Goal: Transaction & Acquisition: Purchase product/service

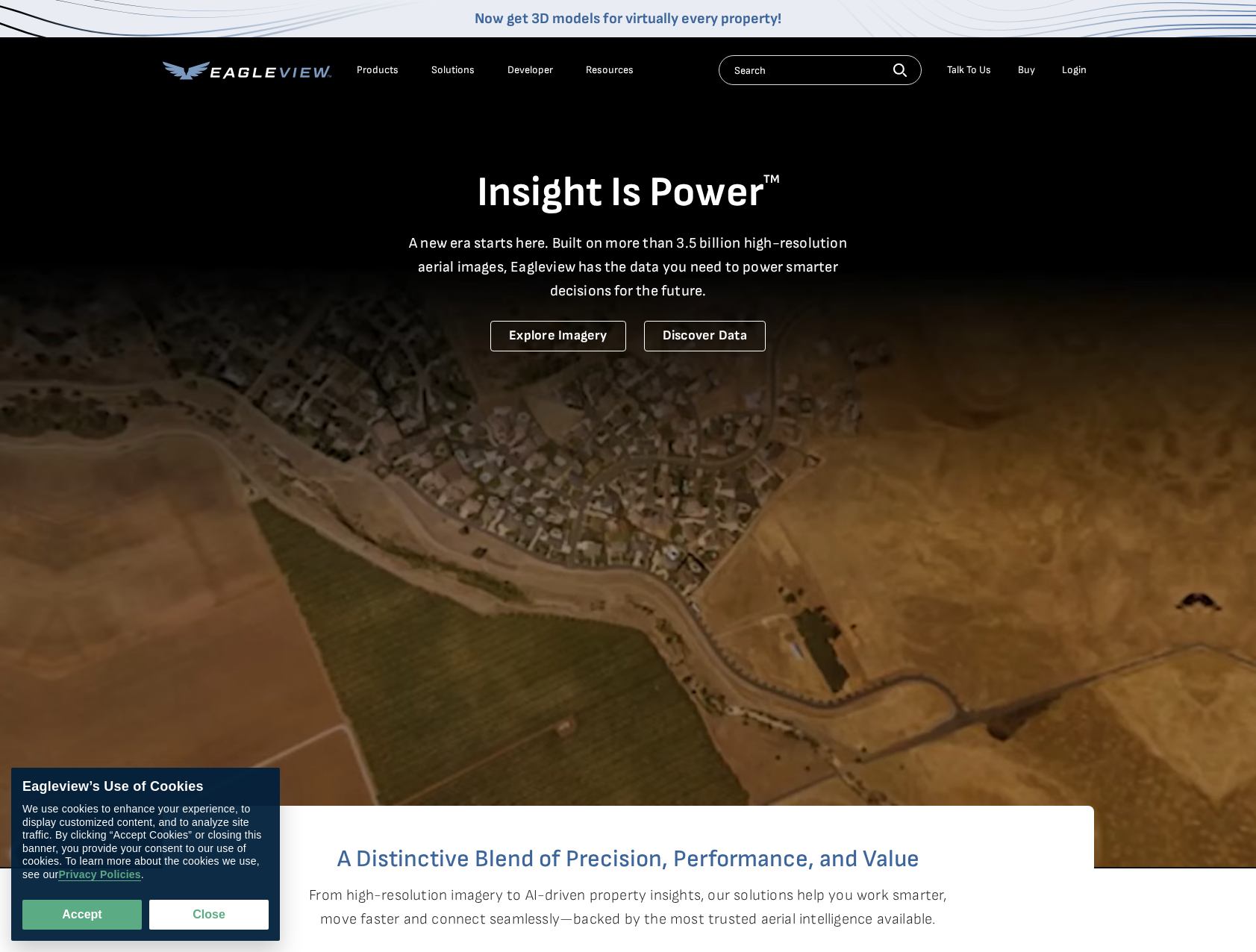
click at [1077, 66] on div "Login" at bounding box center [1074, 70] width 25 height 13
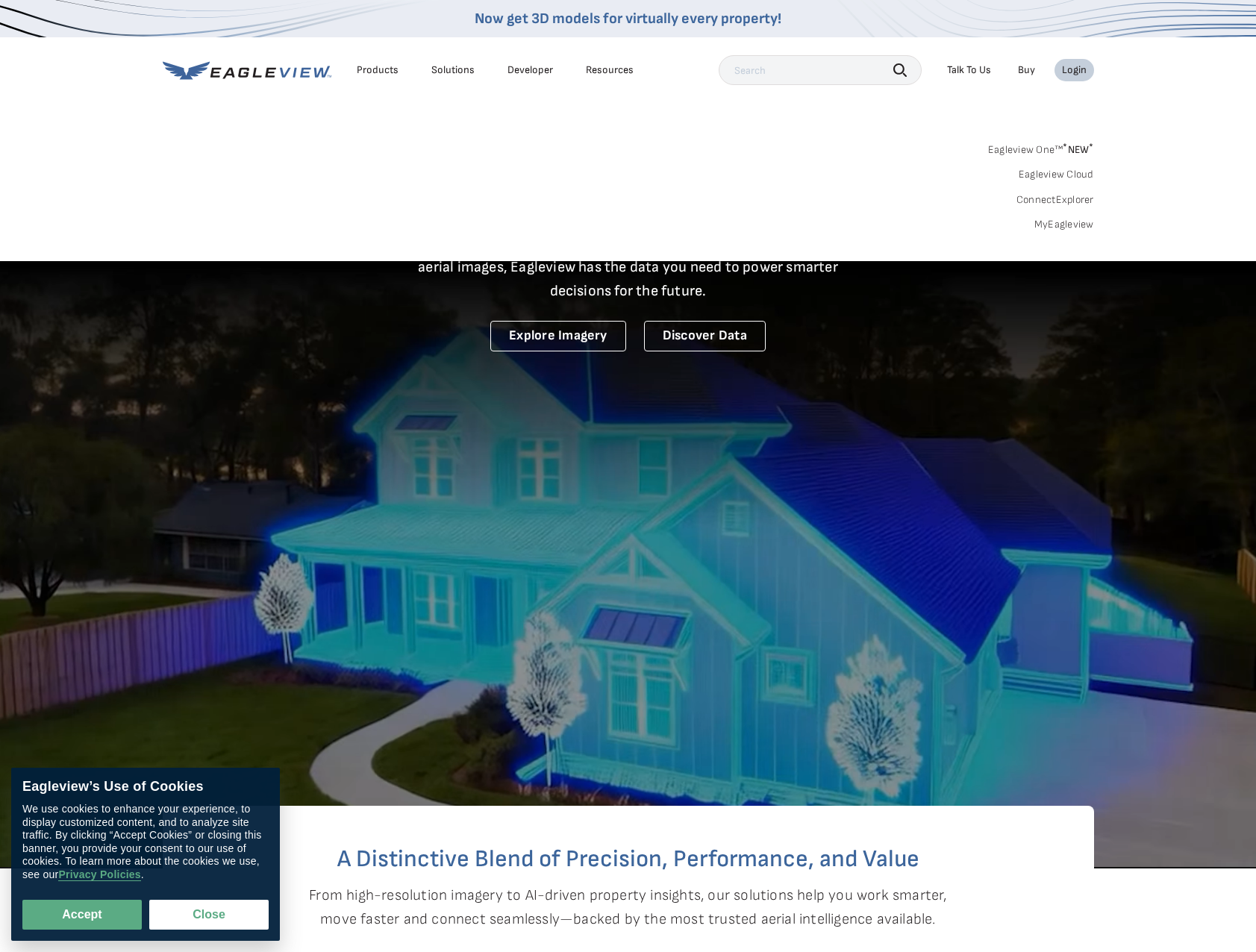
click at [1070, 229] on link "MyEagleview" at bounding box center [1064, 224] width 59 height 13
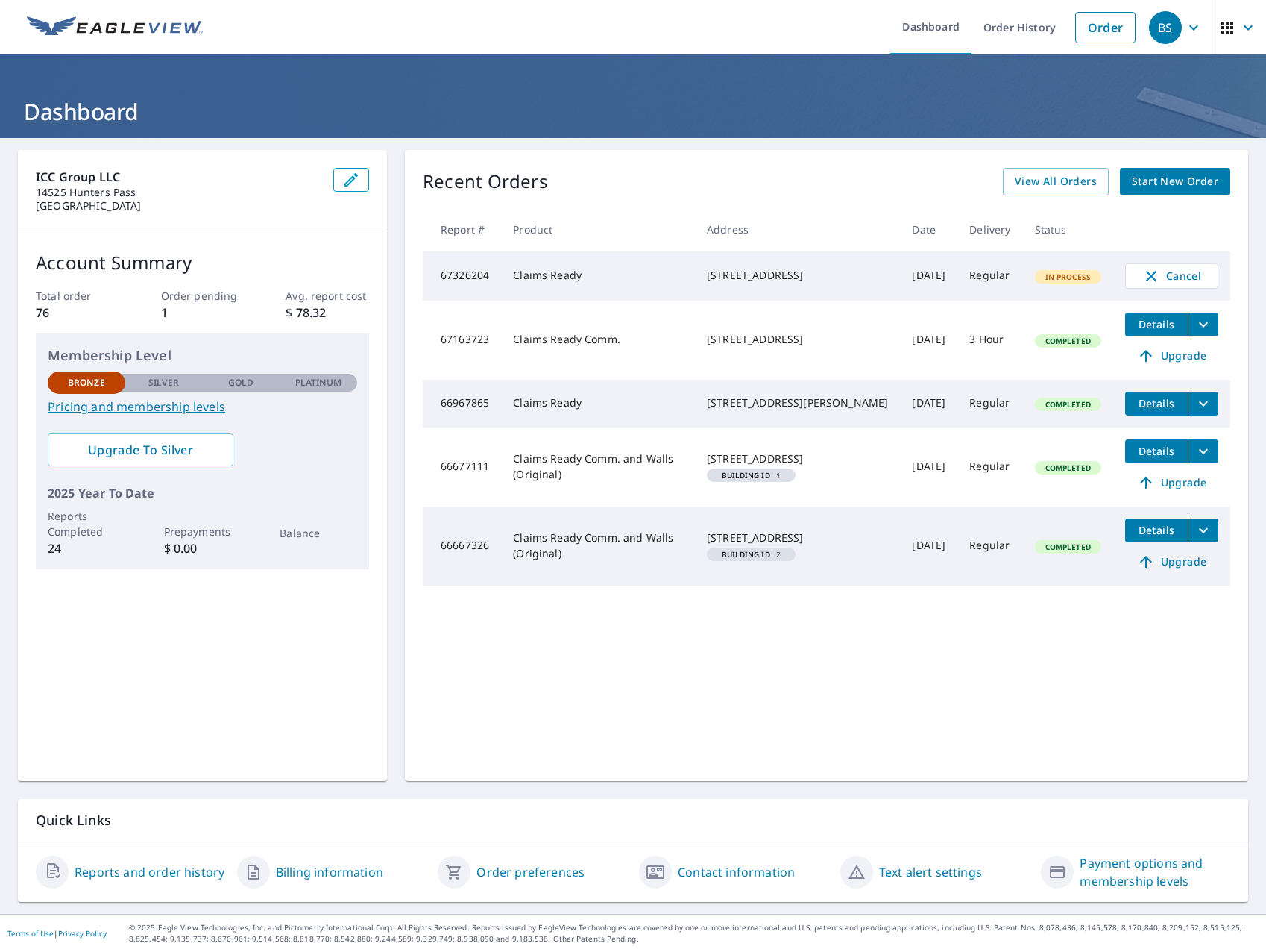
click at [1170, 188] on span "Start New Order" at bounding box center [1174, 181] width 87 height 19
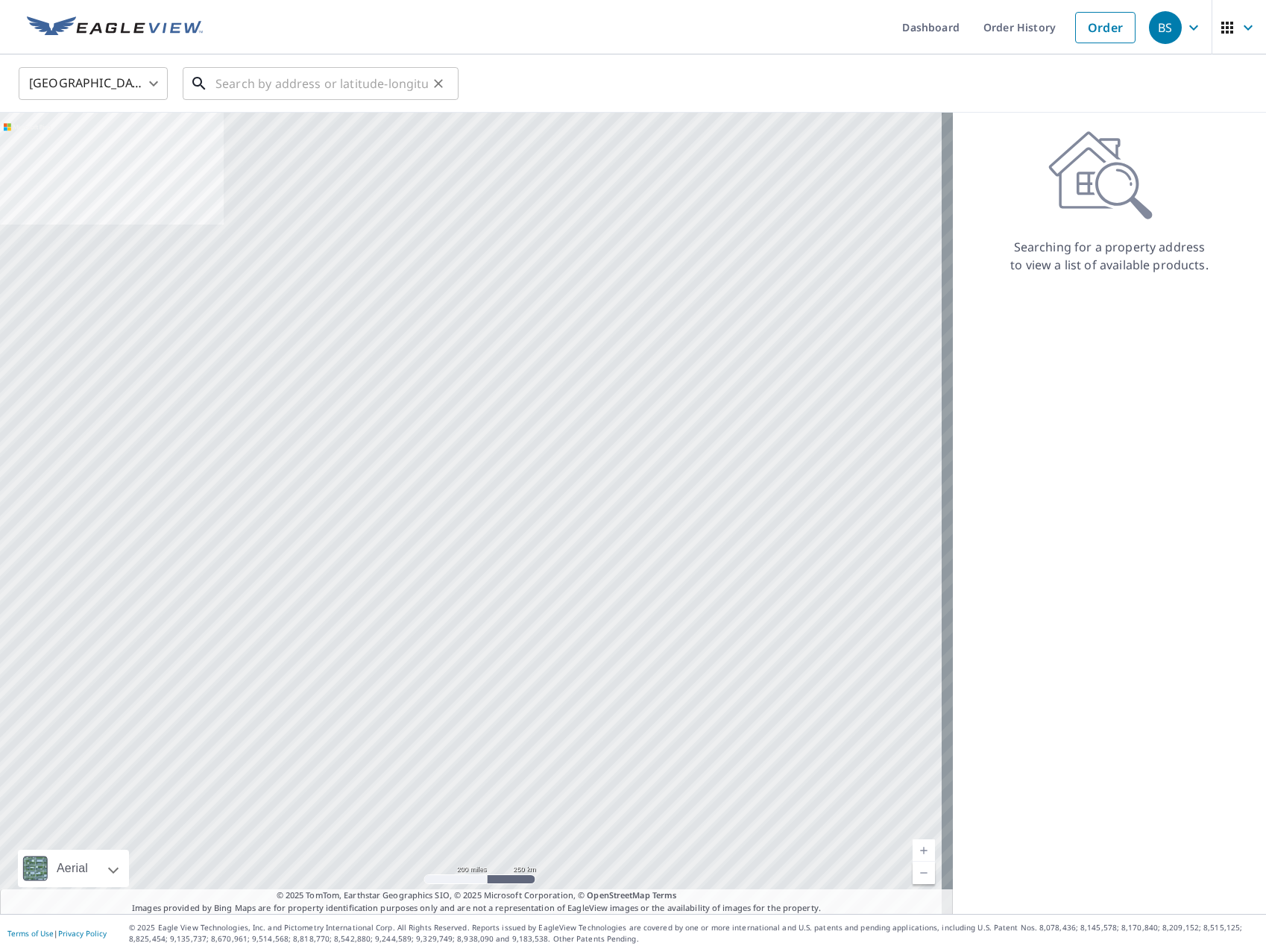
click at [318, 75] on input "text" at bounding box center [322, 83] width 213 height 42
paste input "12120 Johnny Weismuller Ln."
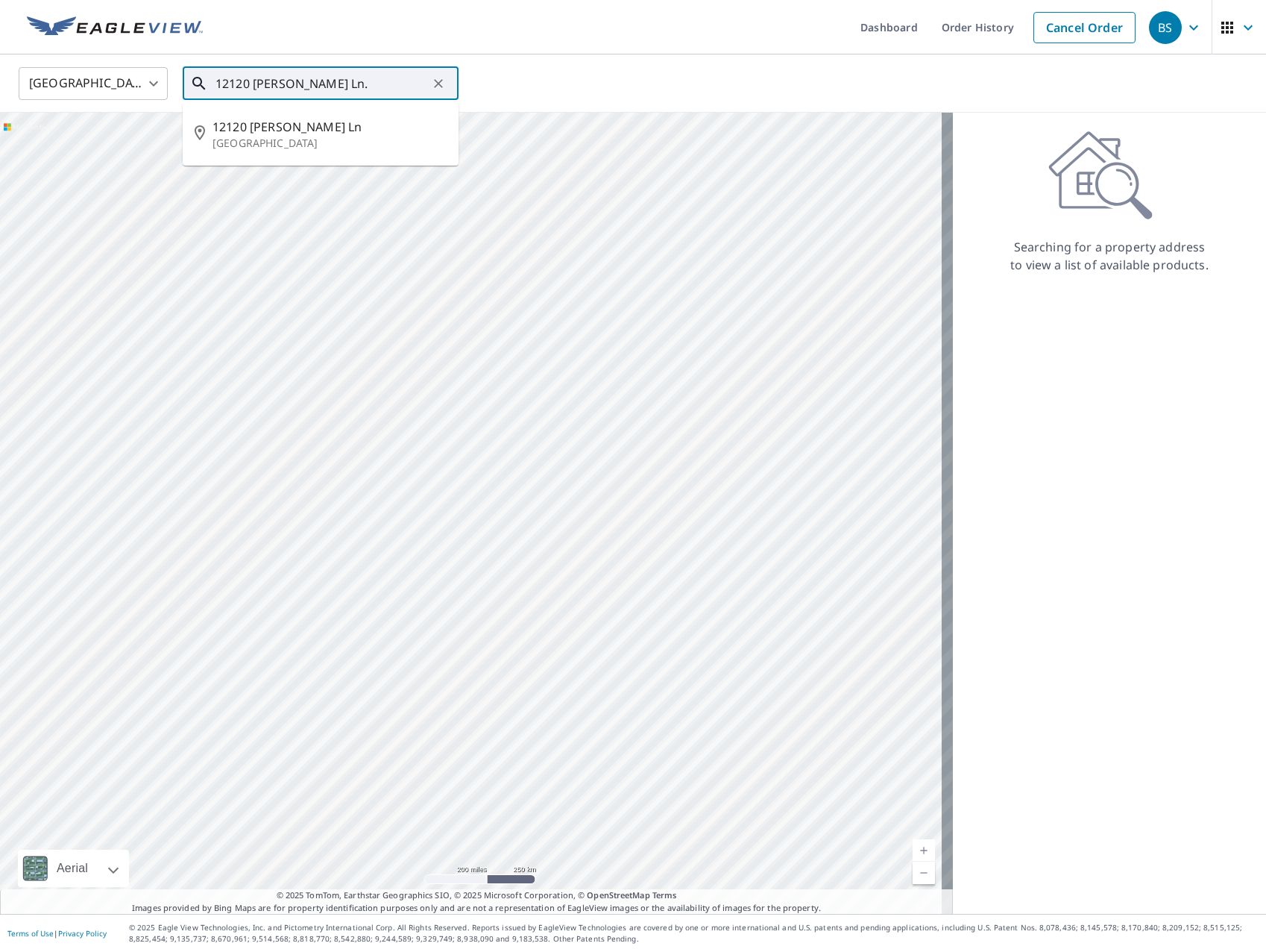
type input "12120 Johnny Weismuller Ln."
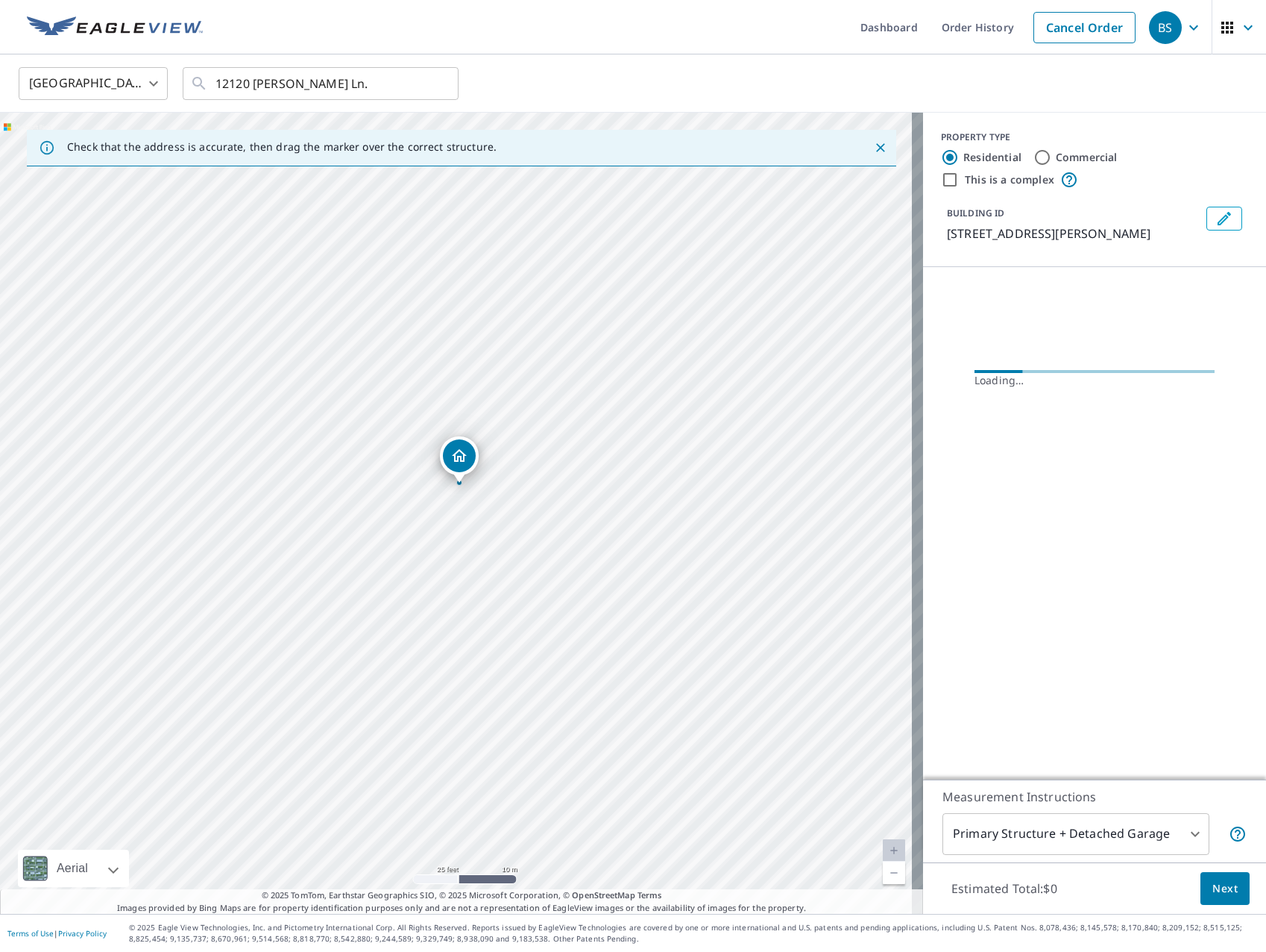
drag, startPoint x: 440, startPoint y: 539, endPoint x: 481, endPoint y: 533, distance: 41.4
click at [481, 533] on div "12120 Johnny Weismuller Ln Austin, TX 78748" at bounding box center [461, 513] width 923 height 801
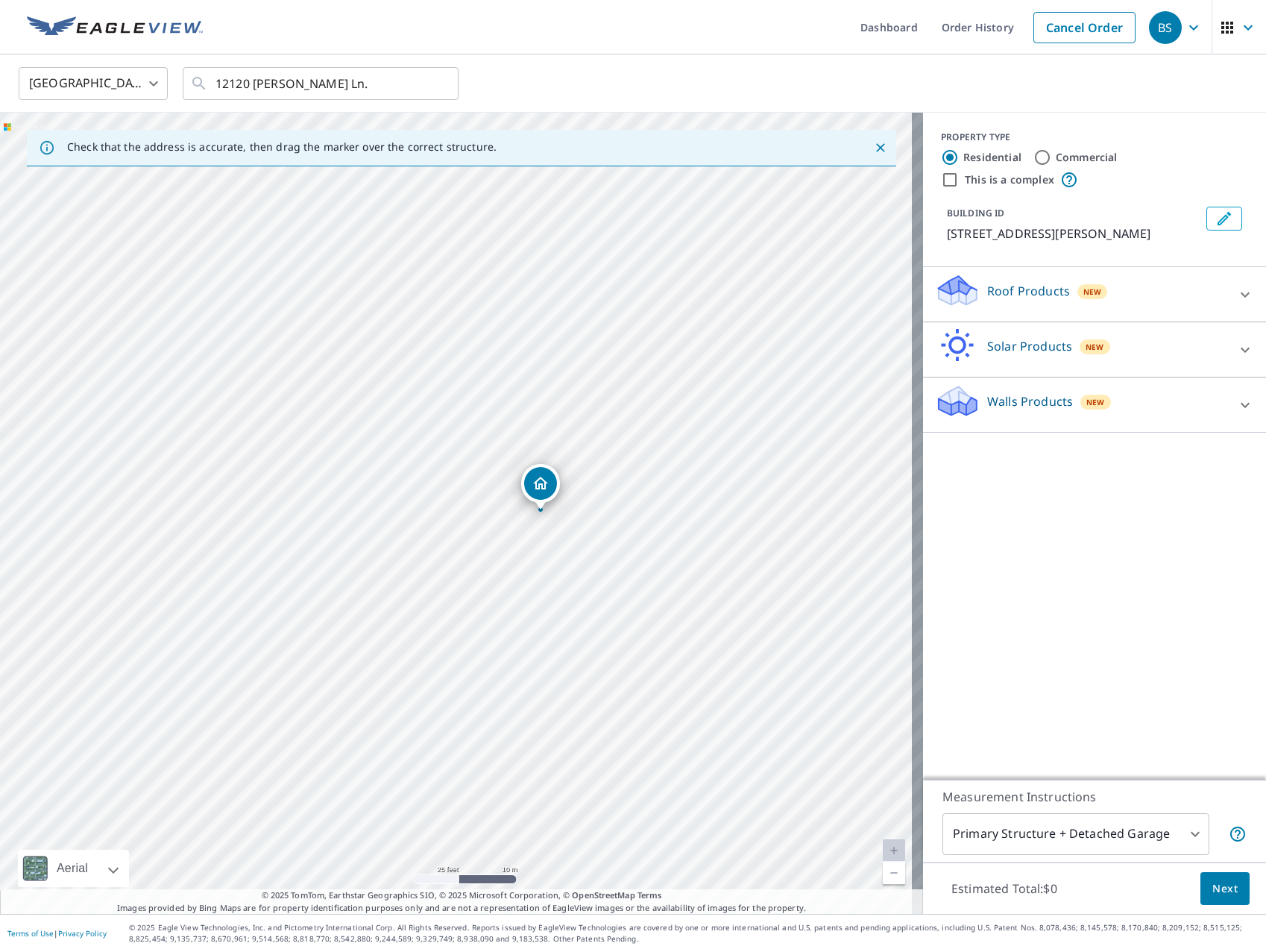
drag, startPoint x: 459, startPoint y: 486, endPoint x: 538, endPoint y: 485, distance: 79.0
click at [1178, 833] on body "BS BS Dashboard Order History Cancel Order BS United States US ​ 12120 Johnny W…" at bounding box center [633, 476] width 1266 height 952
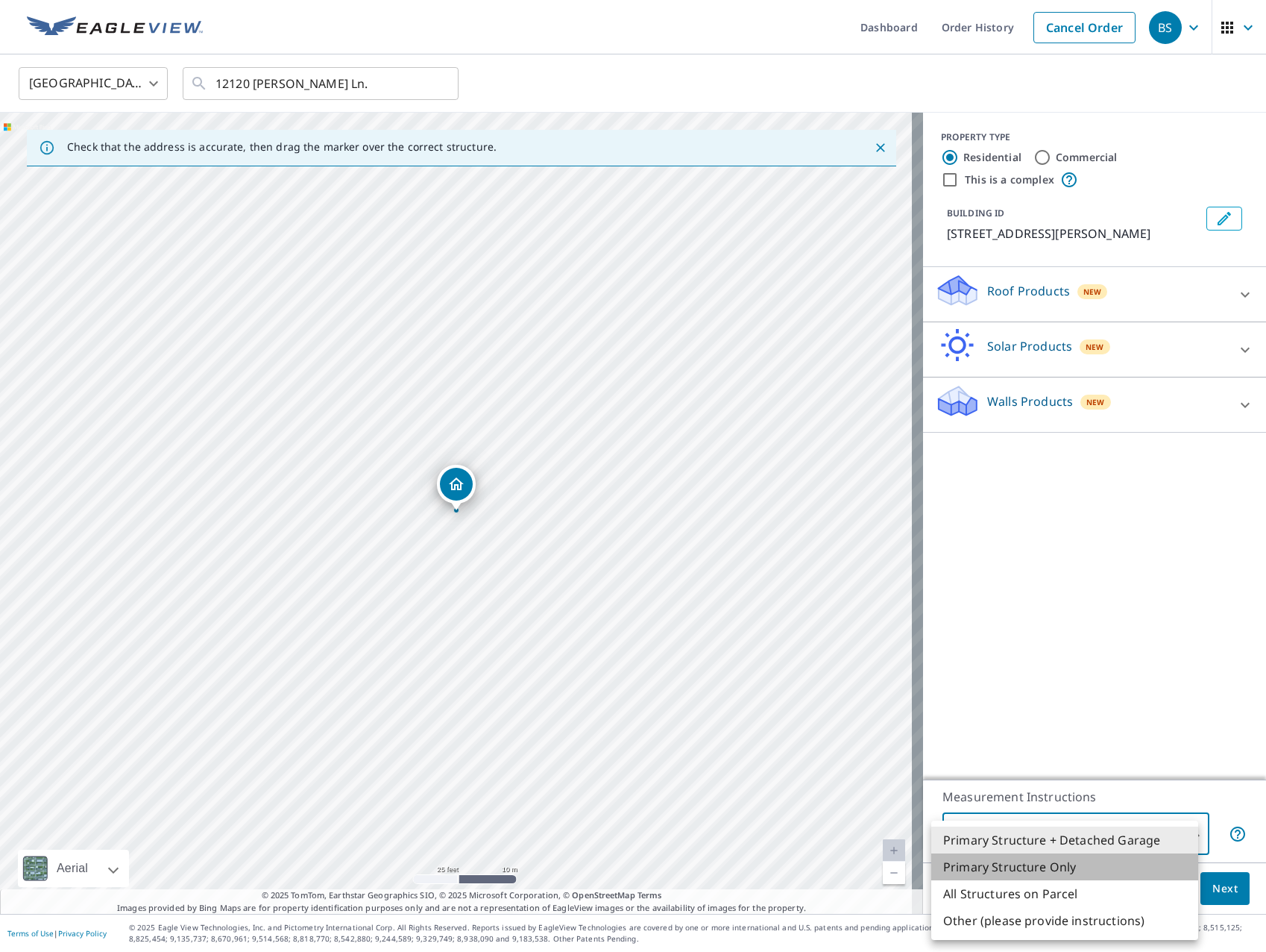
click at [1144, 860] on li "Primary Structure Only" at bounding box center [1065, 866] width 267 height 27
type input "2"
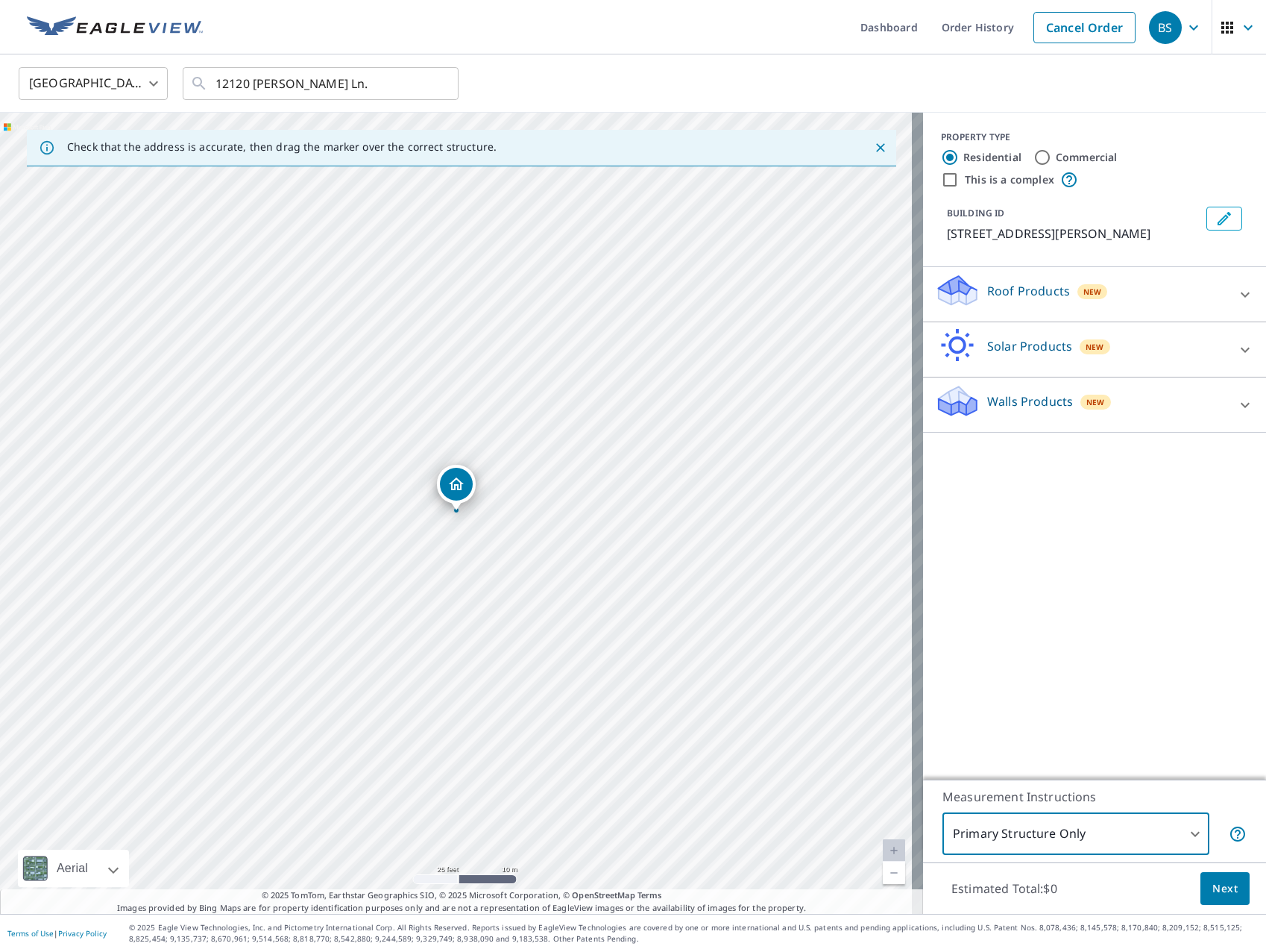
click at [1217, 667] on div "PROPERTY TYPE Residential Commercial This is a complex BUILDING ID 12120 Johnny…" at bounding box center [1094, 446] width 343 height 667
click at [1104, 315] on div "Roof Products New" at bounding box center [1081, 295] width 292 height 43
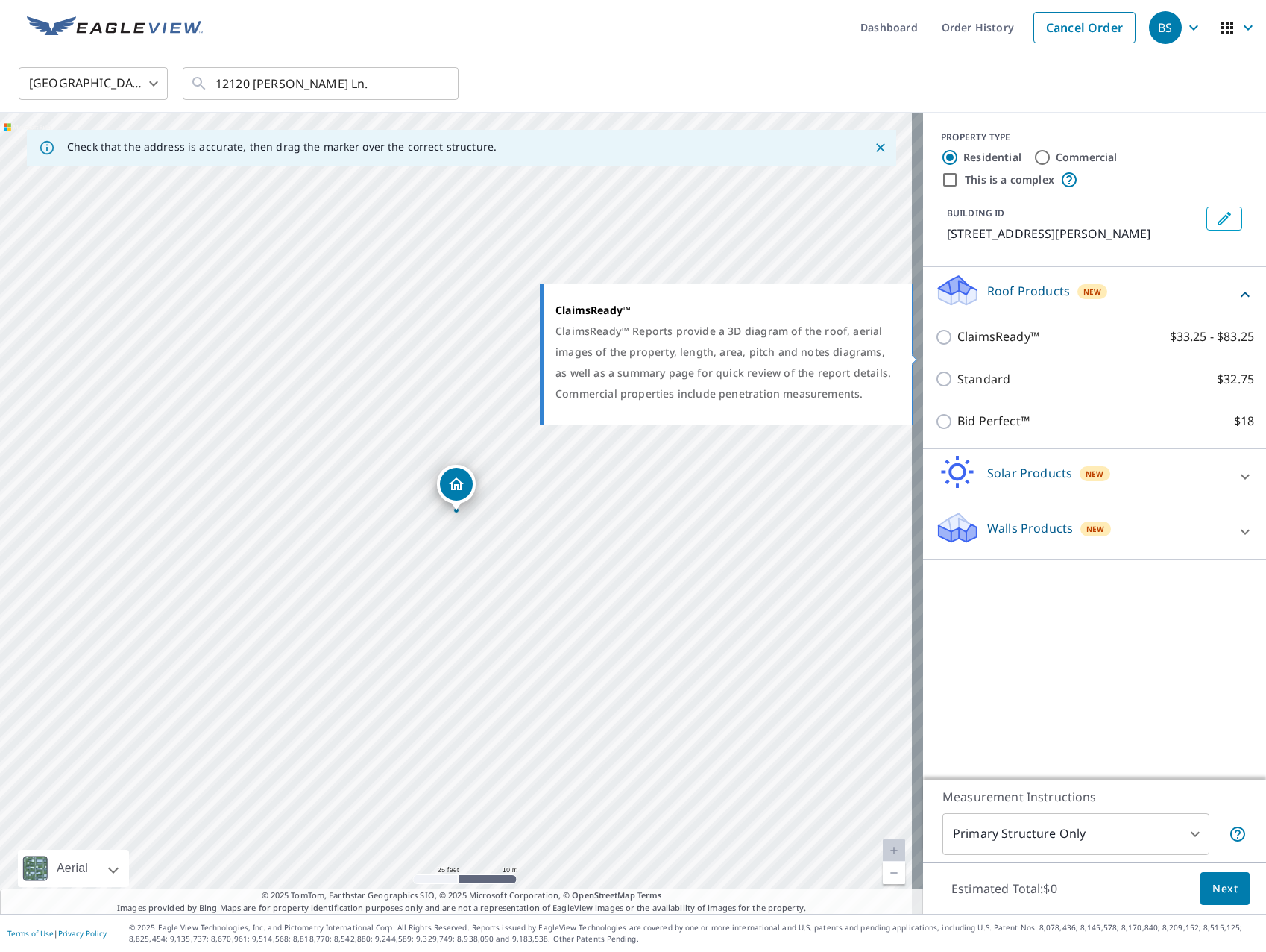
click at [1096, 346] on label "ClaimsReady™ $33.25 - $83.25" at bounding box center [1106, 337] width 297 height 19
click at [958, 346] on input "ClaimsReady™ $33.25 - $83.25" at bounding box center [946, 337] width 22 height 18
checkbox input "true"
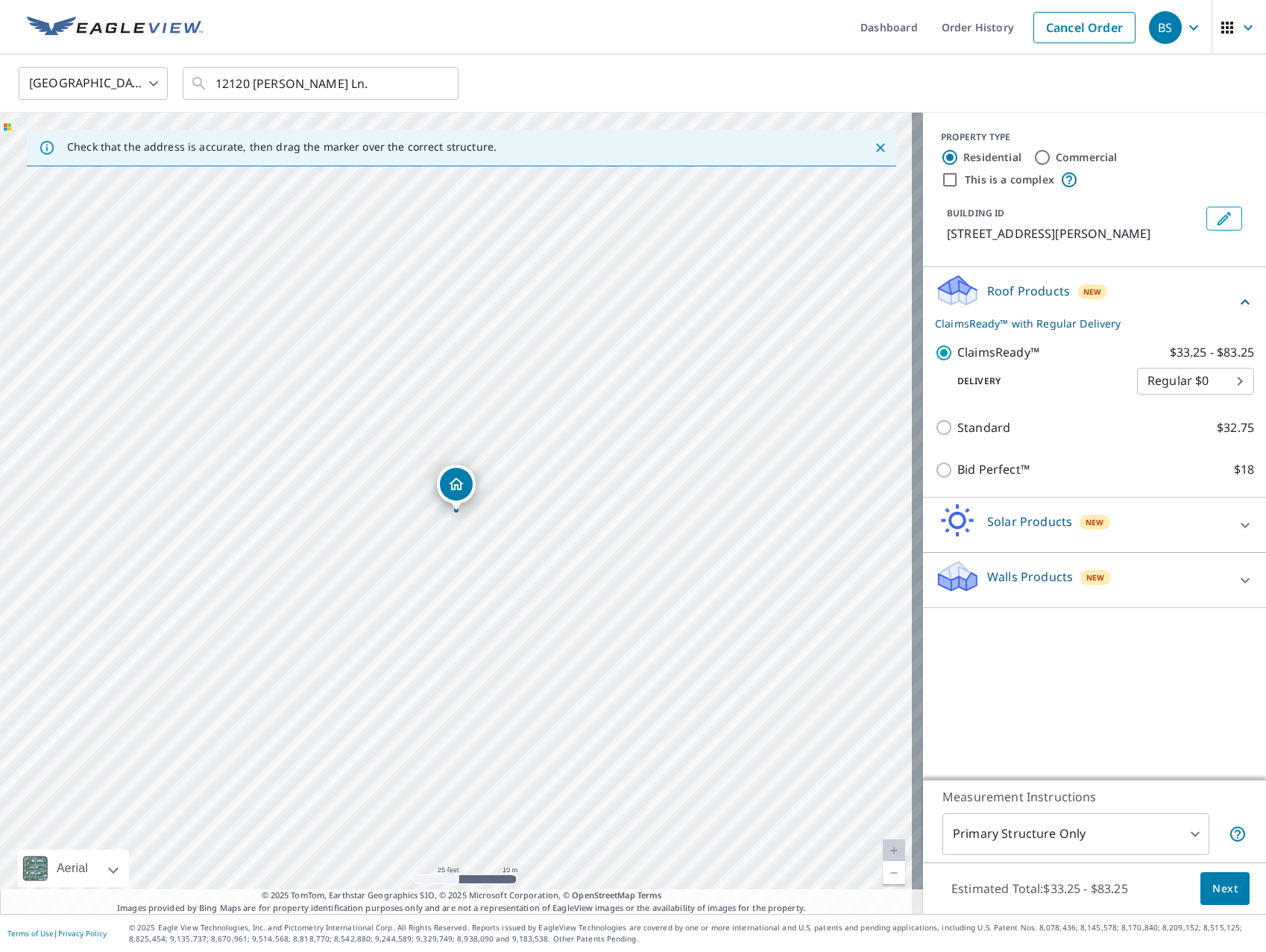
click at [1171, 754] on div "PROPERTY TYPE Residential Commercial This is a complex BUILDING ID 12120 Johnny…" at bounding box center [1094, 446] width 343 height 667
click at [1219, 895] on span "Next" at bounding box center [1225, 888] width 26 height 19
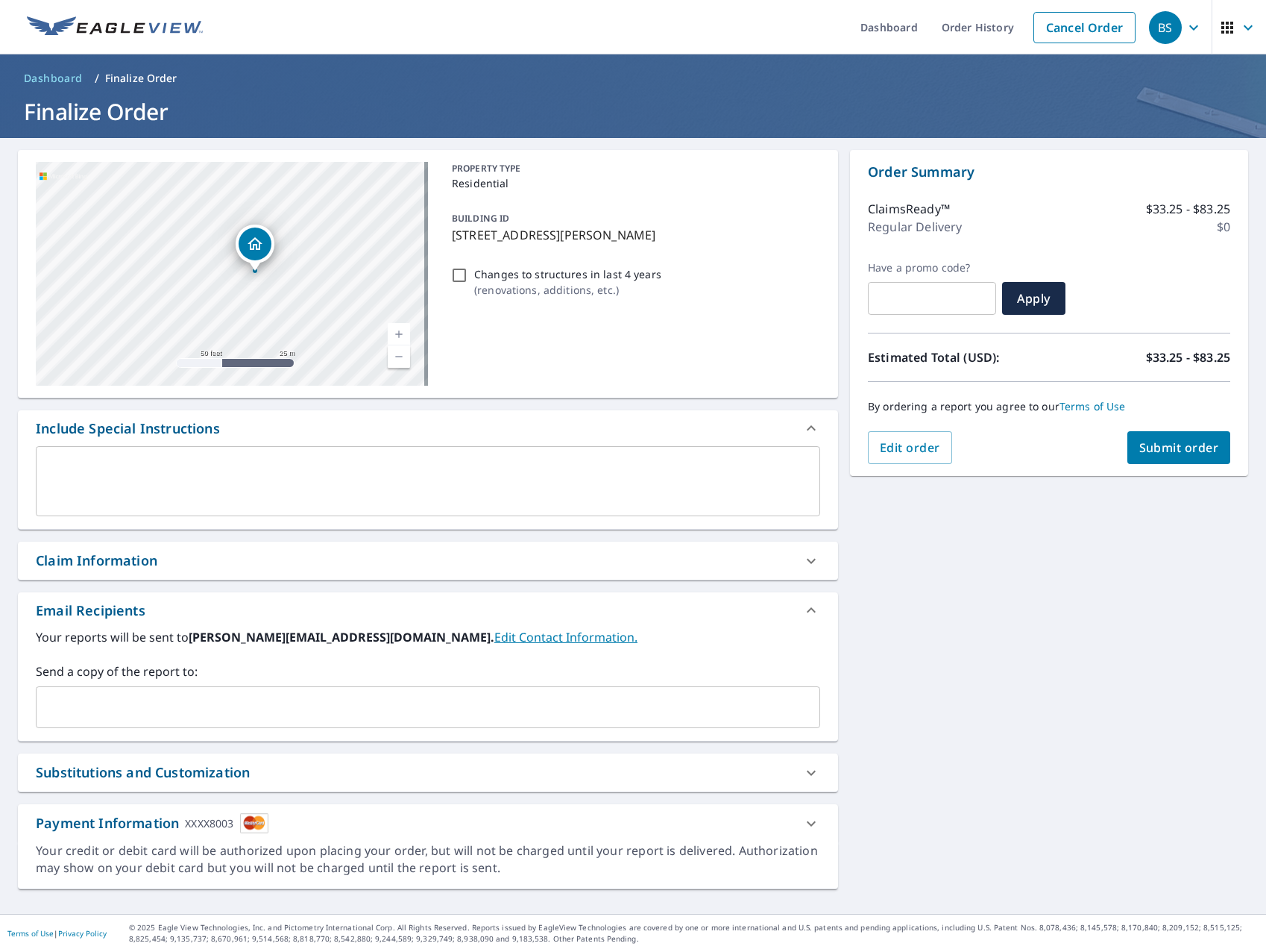
drag, startPoint x: 229, startPoint y: 271, endPoint x: 284, endPoint y: 282, distance: 56.1
click at [284, 282] on div "12120 Johnny Weismuller Ln Austin, TX 78748" at bounding box center [232, 273] width 393 height 224
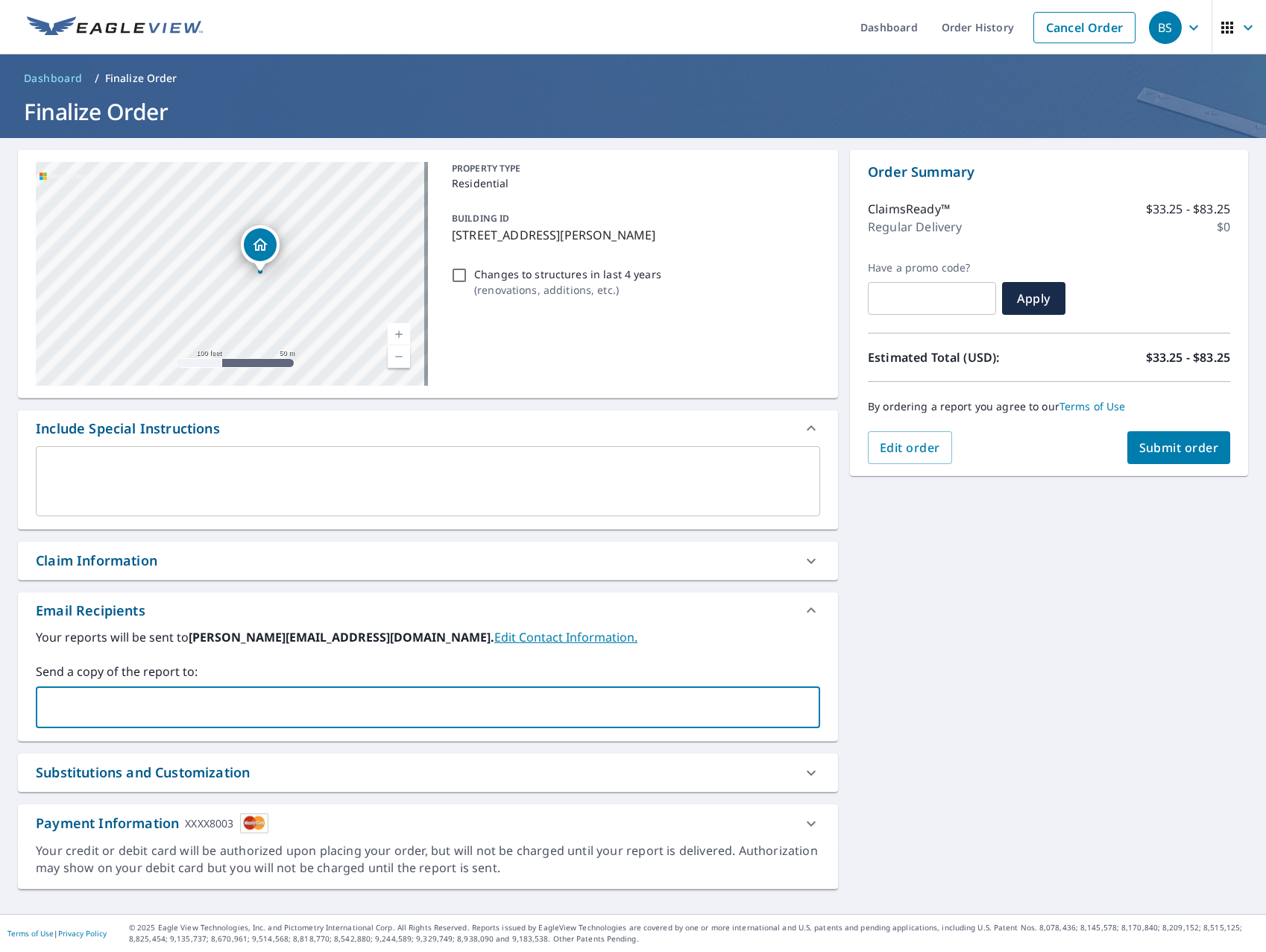
click at [390, 694] on input "text" at bounding box center [417, 707] width 749 height 28
type input "brandon@iccgrp.com"
click at [741, 646] on div "Your reports will be sent to bryan@iccgrp.com. Edit Contact Information. Send a…" at bounding box center [427, 677] width 784 height 100
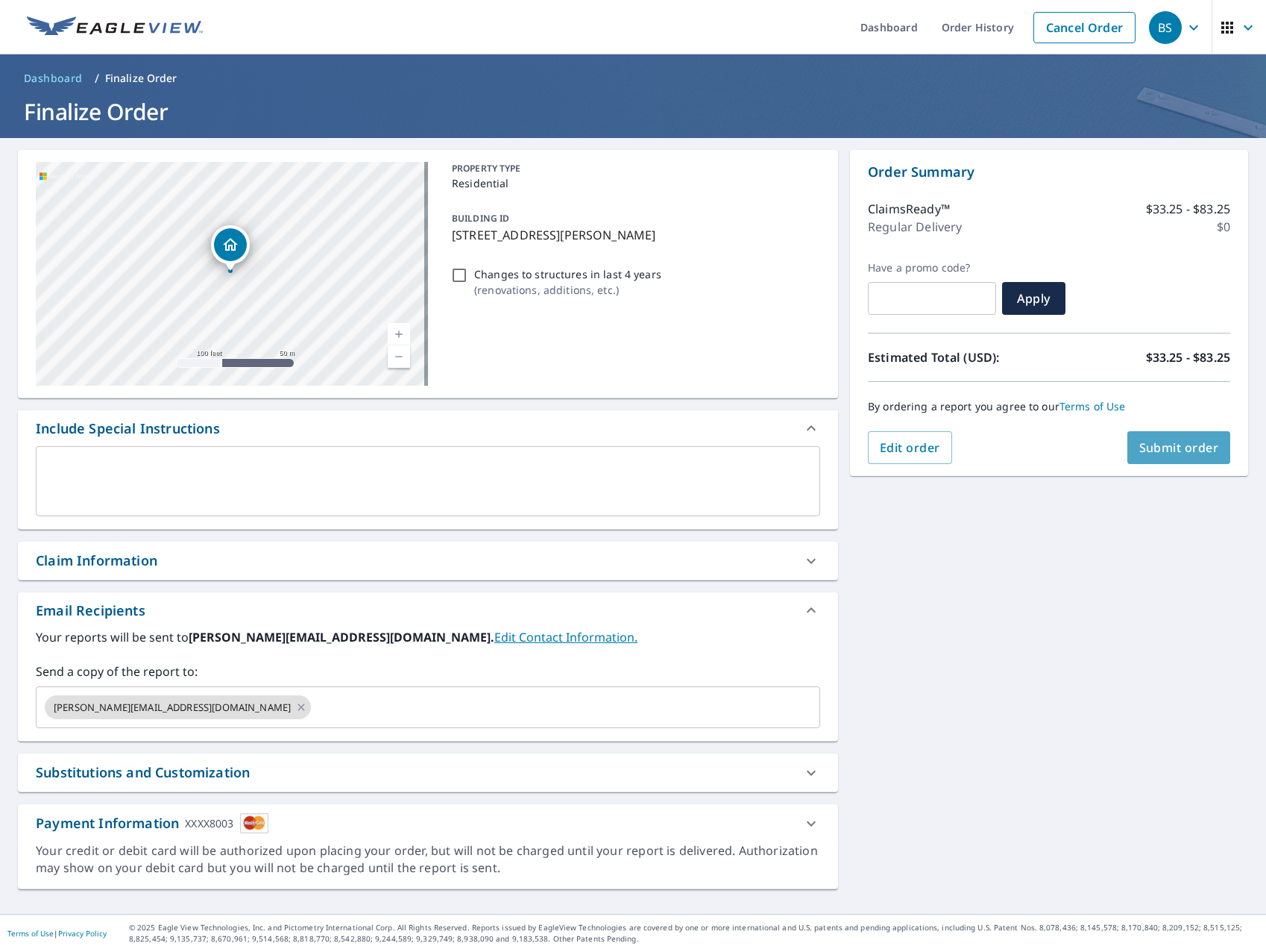
click at [1184, 455] on span "Submit order" at bounding box center [1179, 448] width 80 height 16
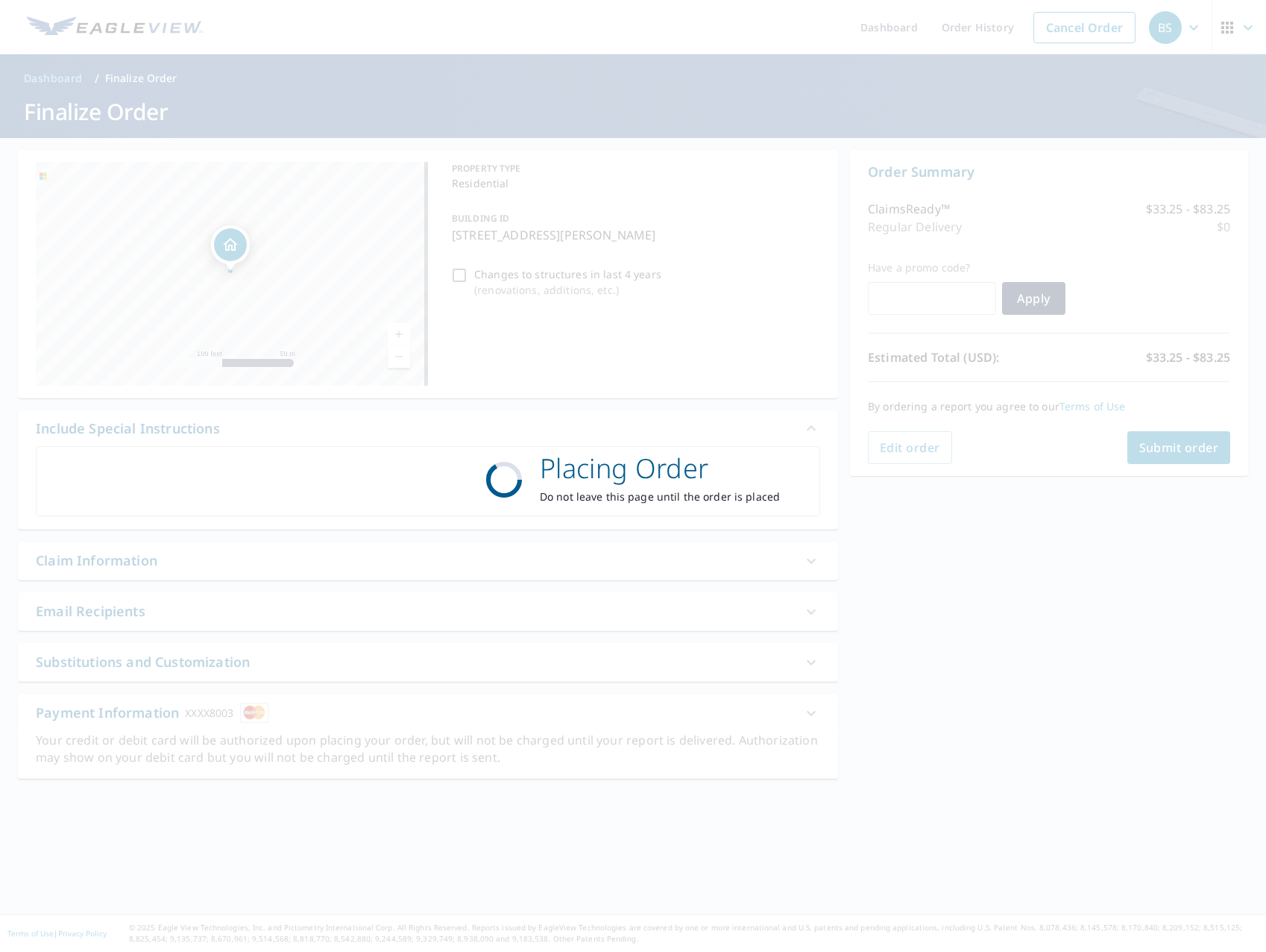
drag, startPoint x: 1184, startPoint y: 455, endPoint x: 1038, endPoint y: 570, distance: 185.9
click at [1038, 570] on div "Placing Order Do not leave this page until the order is placed" at bounding box center [633, 476] width 1266 height 952
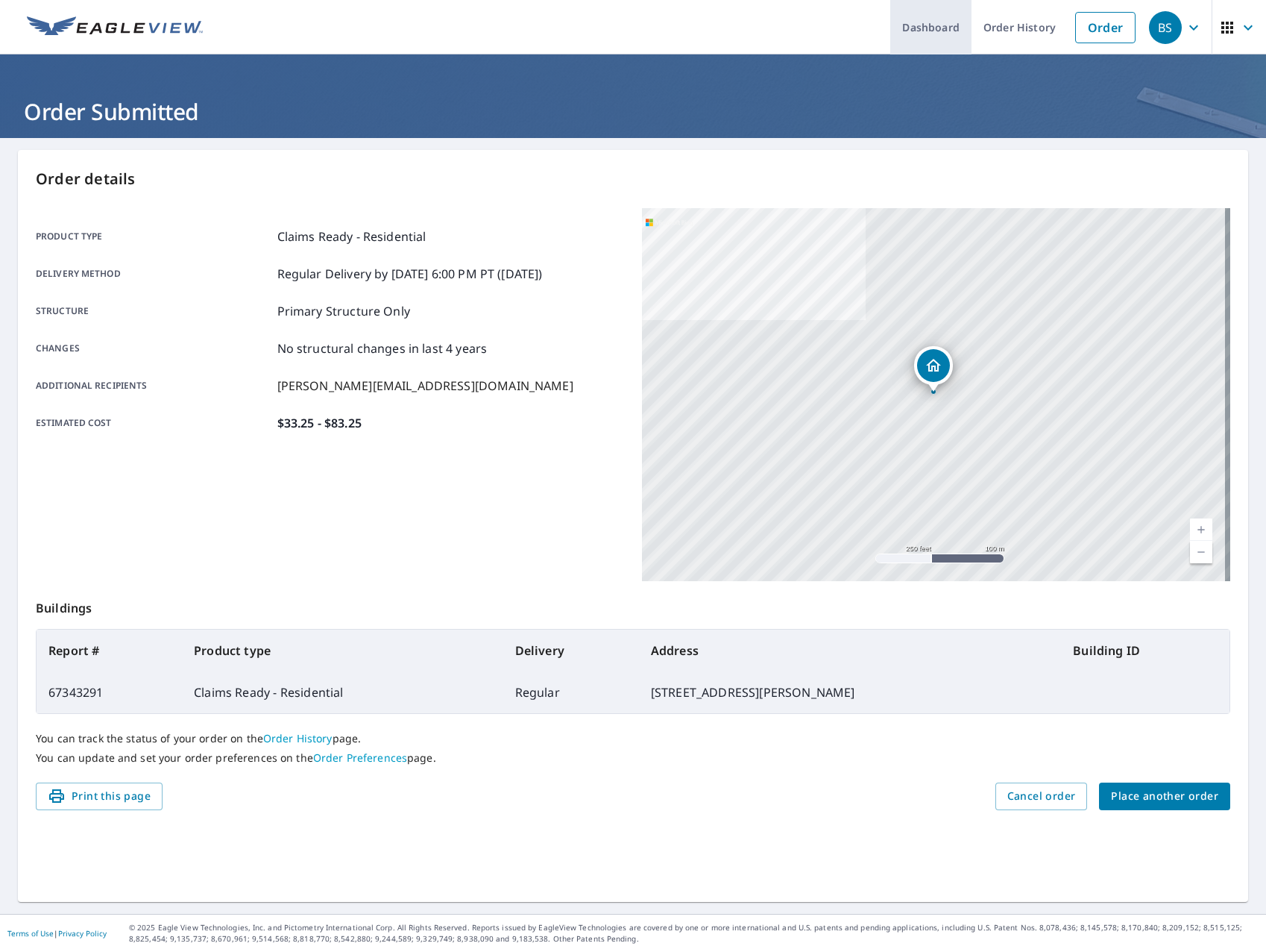
click at [924, 21] on link "Dashboard" at bounding box center [931, 27] width 82 height 54
